Goal: Task Accomplishment & Management: Manage account settings

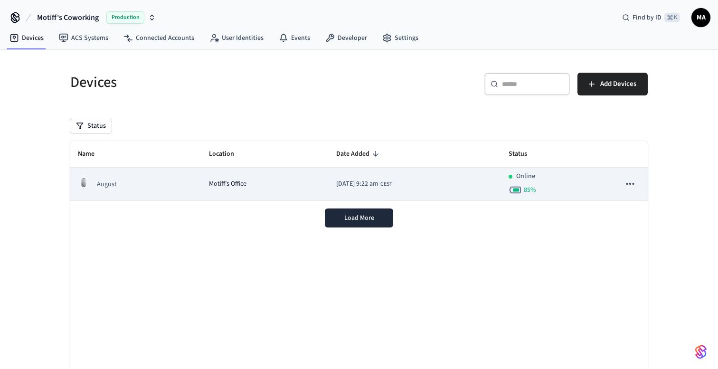
click at [249, 180] on div "Motiff’s Office" at bounding box center [265, 184] width 113 height 10
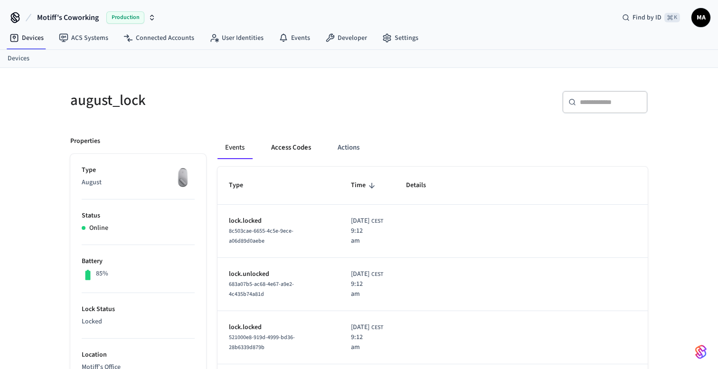
click at [301, 151] on button "Access Codes" at bounding box center [291, 147] width 55 height 23
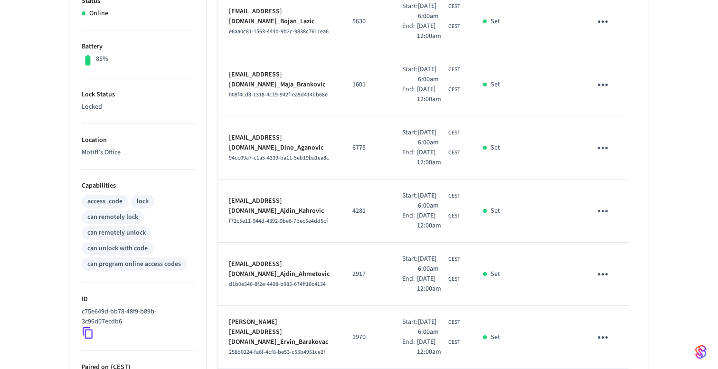
scroll to position [601, 0]
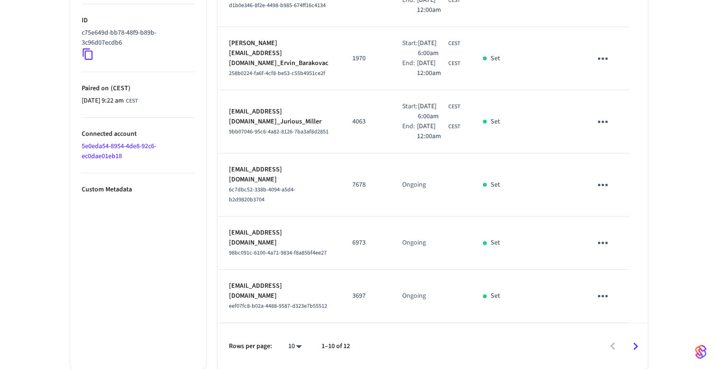
click at [388, 217] on td "7678" at bounding box center [366, 184] width 50 height 63
click at [629, 341] on icon "Go to next page" at bounding box center [636, 346] width 15 height 15
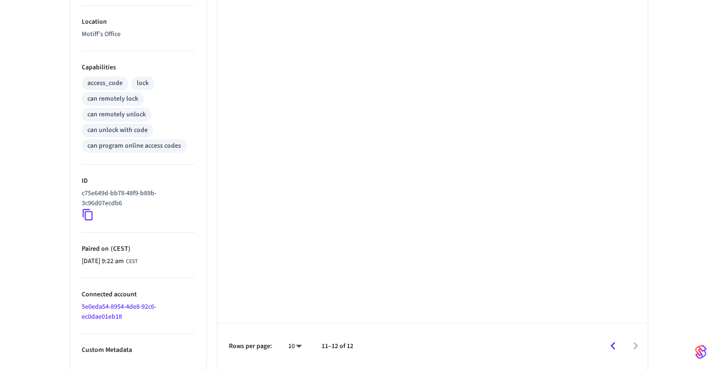
scroll to position [0, 0]
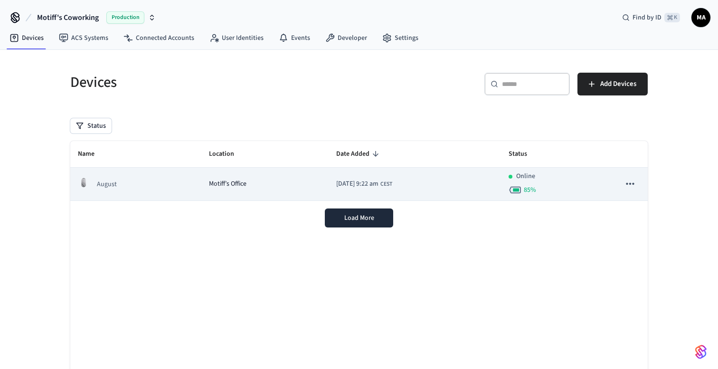
click at [336, 181] on span "[DATE] 9:22 am" at bounding box center [357, 184] width 42 height 10
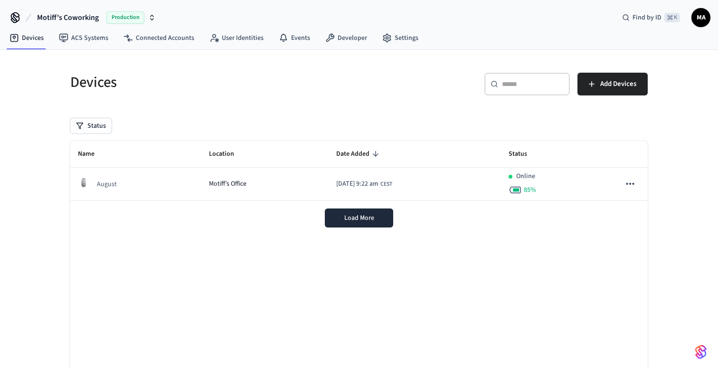
click at [304, 287] on div "Name Location Date Added Status August Motiff’s Office 2025/02/18 at 9:22 am CE…" at bounding box center [359, 270] width 578 height 258
click at [368, 225] on button "Load More" at bounding box center [359, 218] width 68 height 19
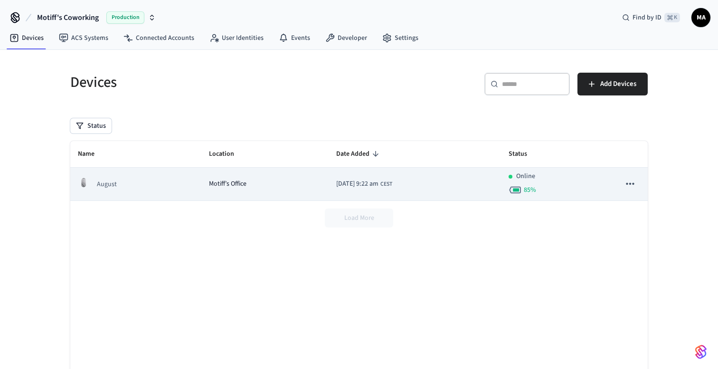
click at [184, 181] on td "August" at bounding box center [135, 184] width 131 height 33
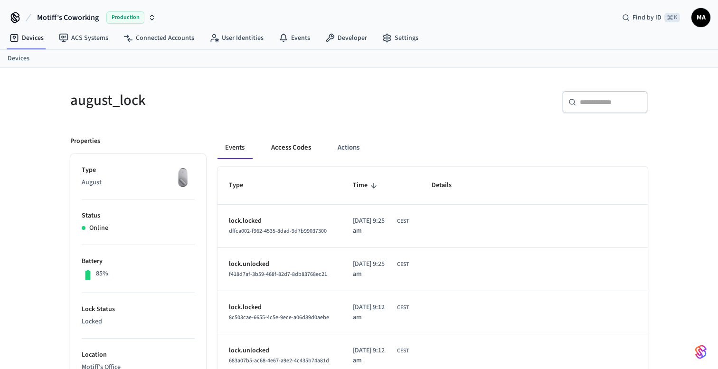
click at [295, 145] on button "Access Codes" at bounding box center [291, 147] width 55 height 23
